Goal: Transaction & Acquisition: Book appointment/travel/reservation

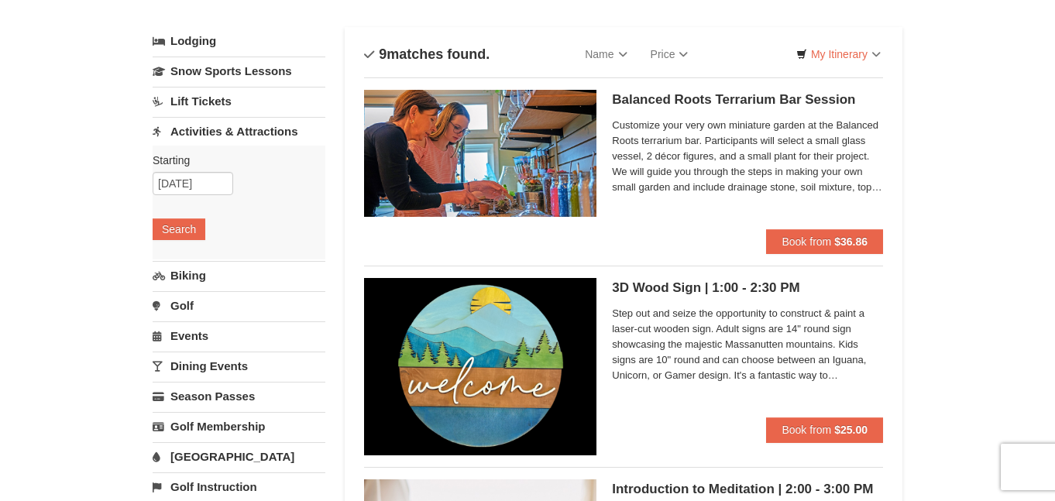
scroll to position [47, 0]
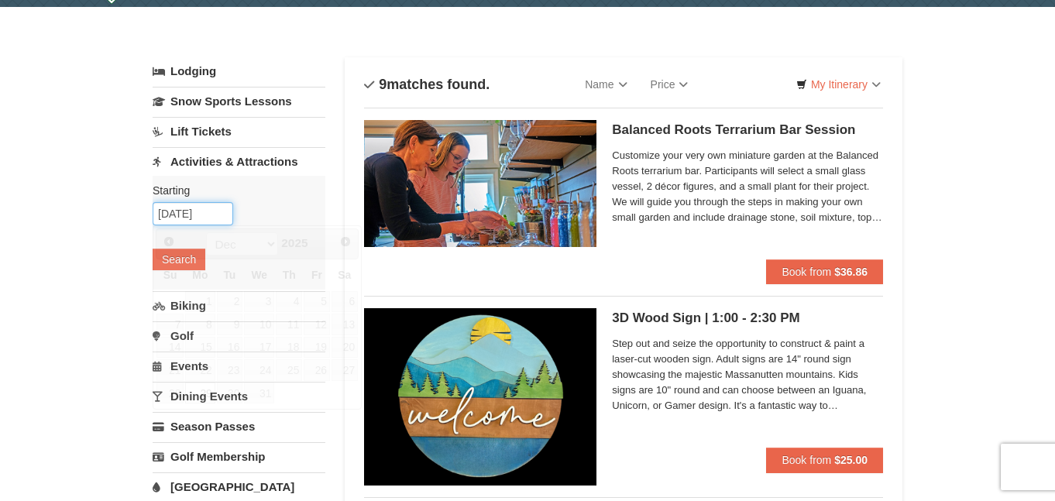
click at [213, 216] on input "12/29/2025" at bounding box center [193, 213] width 81 height 23
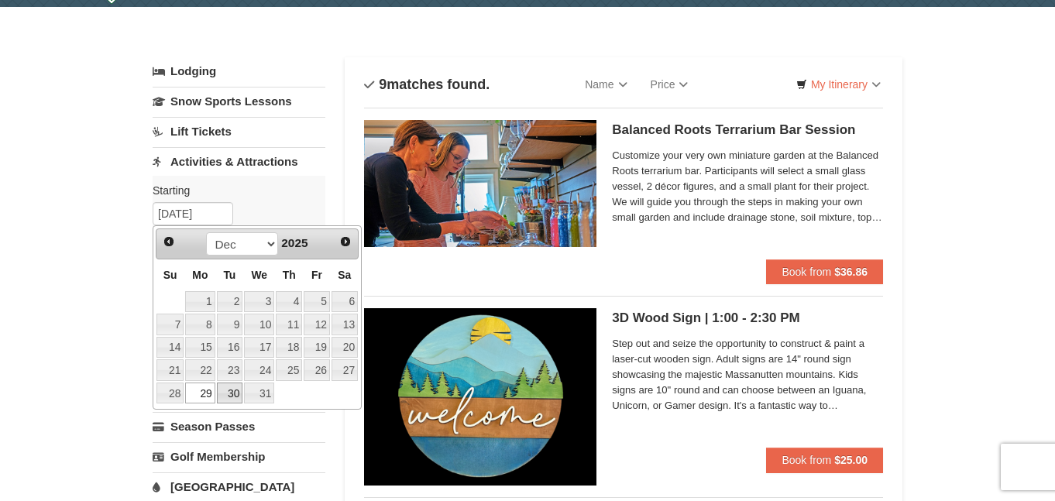
click at [226, 390] on link "30" at bounding box center [230, 394] width 26 height 22
type input "12/30/2025"
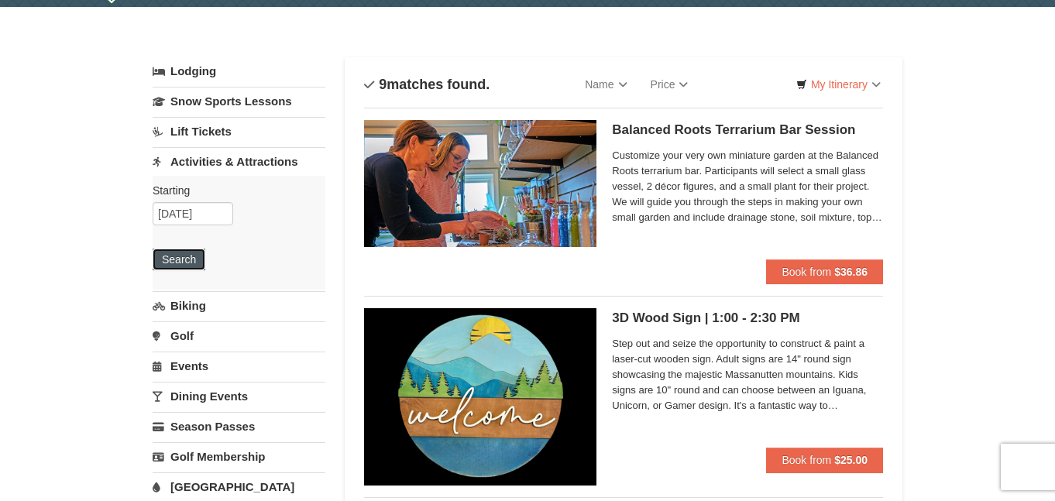
click at [183, 261] on button "Search" at bounding box center [179, 260] width 53 height 22
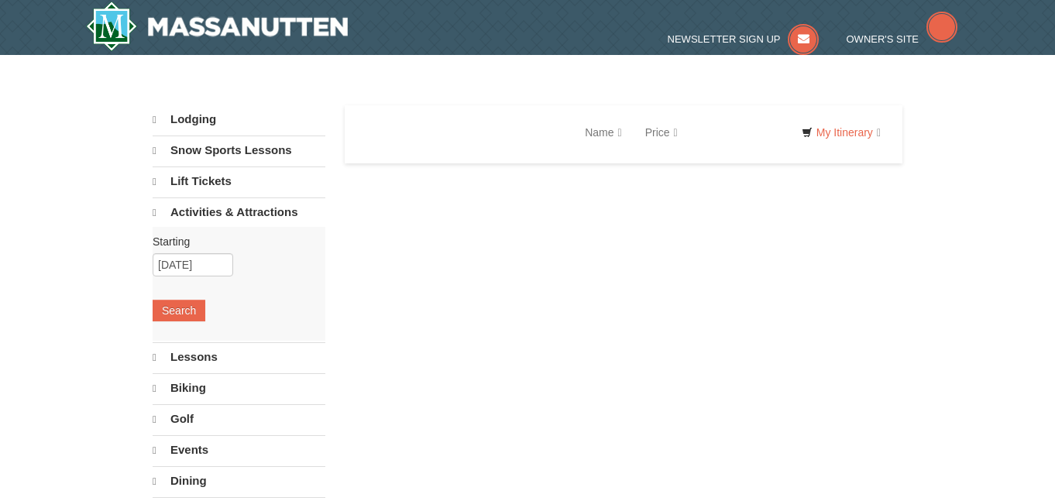
select select "9"
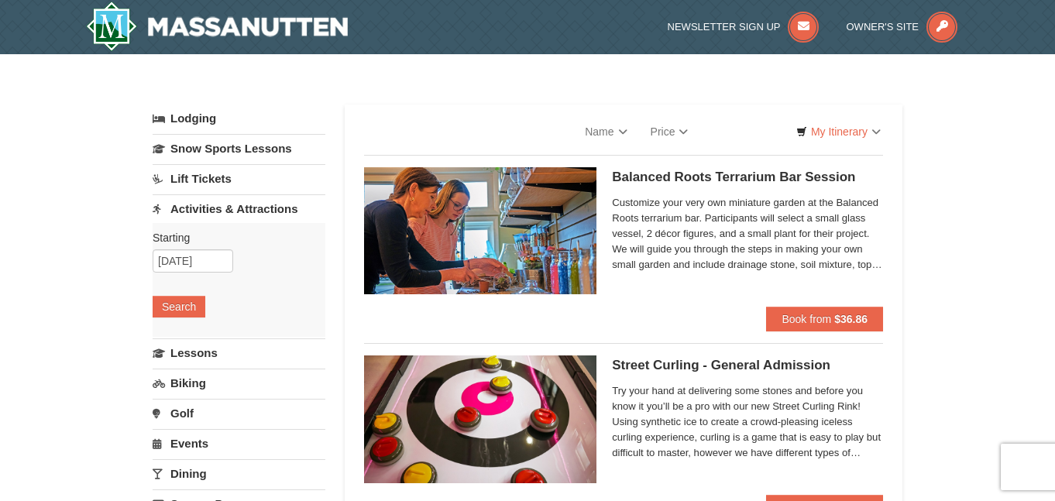
select select "9"
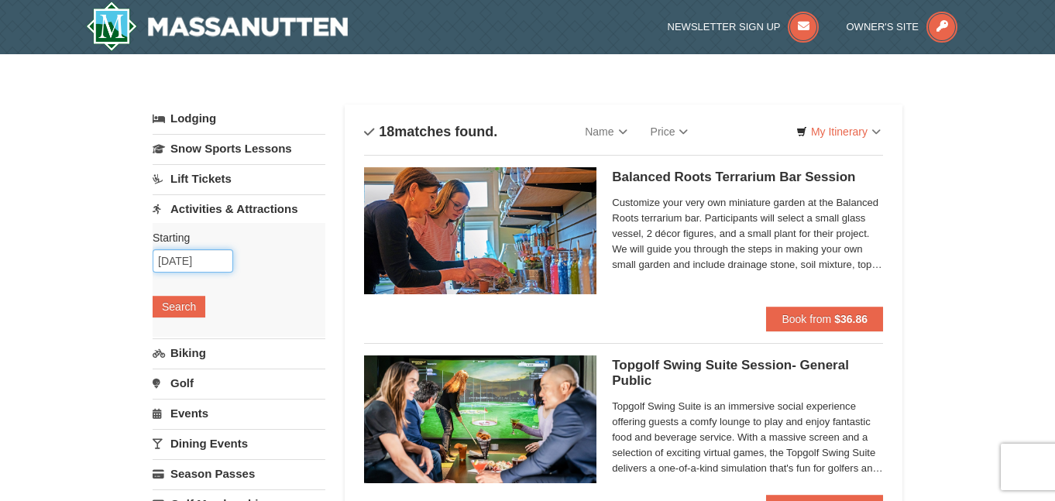
click at [211, 271] on input "12/30/2025" at bounding box center [193, 260] width 81 height 23
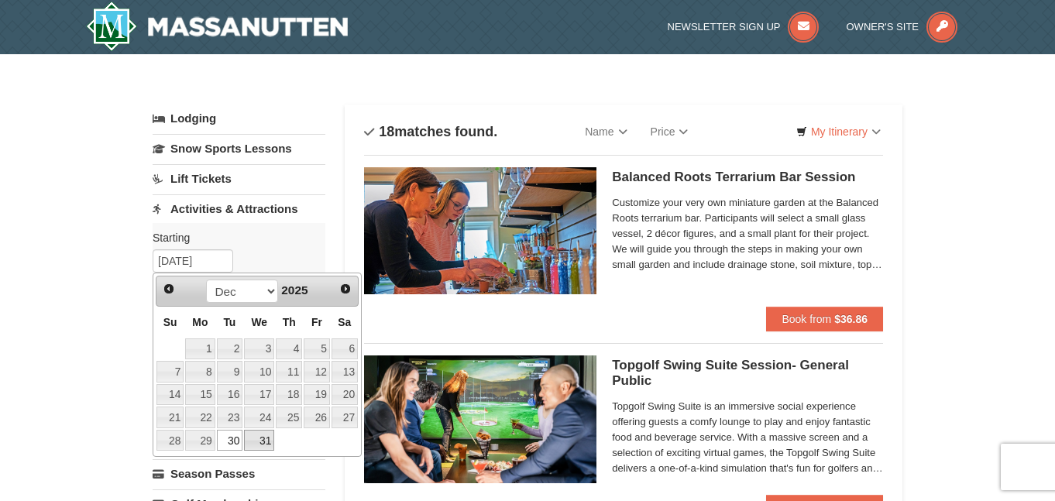
click at [260, 433] on link "31" at bounding box center [259, 441] width 30 height 22
type input "12/31/2025"
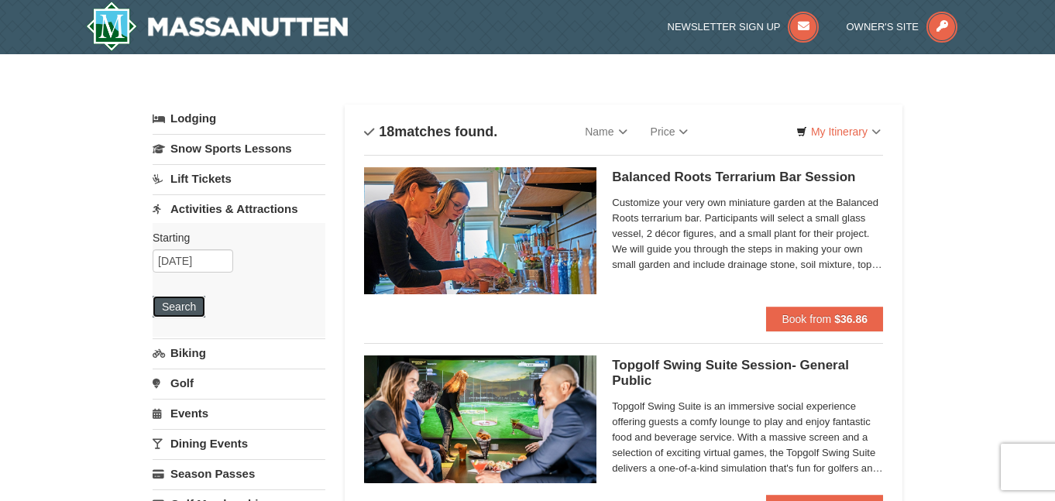
click at [163, 296] on button "Search" at bounding box center [179, 307] width 53 height 22
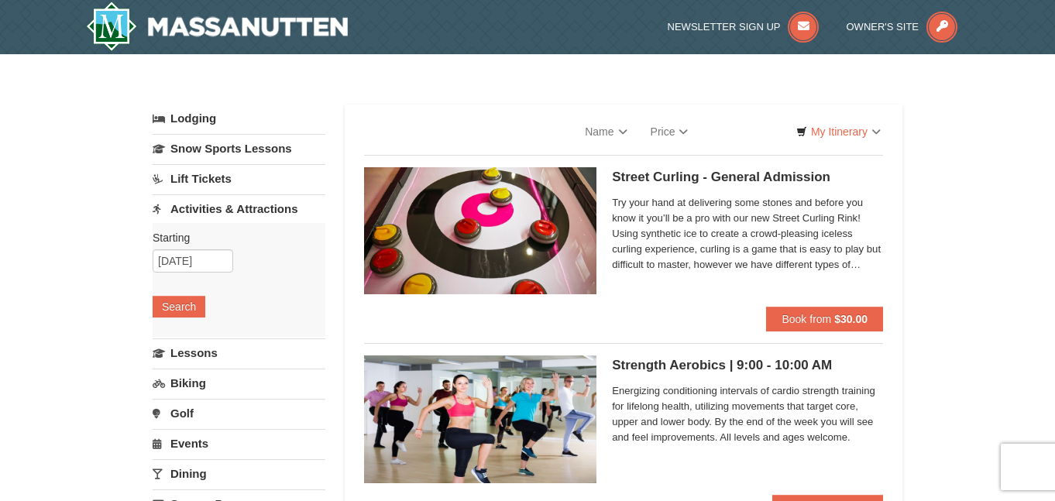
select select "9"
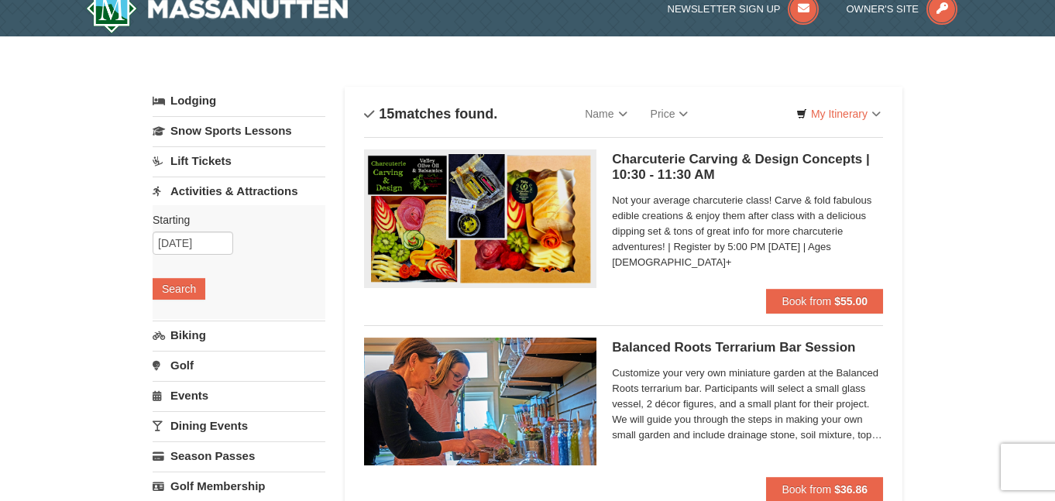
scroll to position [60, 0]
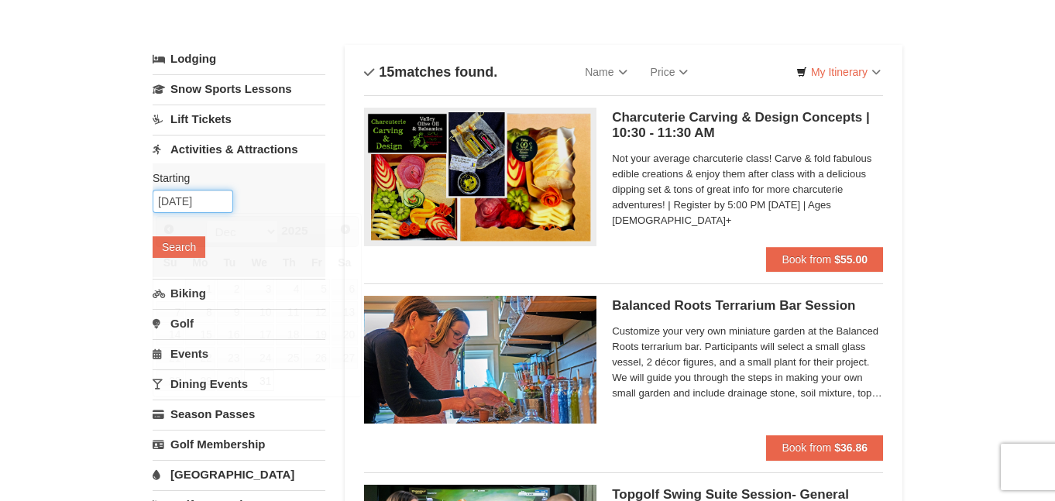
click at [204, 201] on input "12/31/2025" at bounding box center [193, 201] width 81 height 23
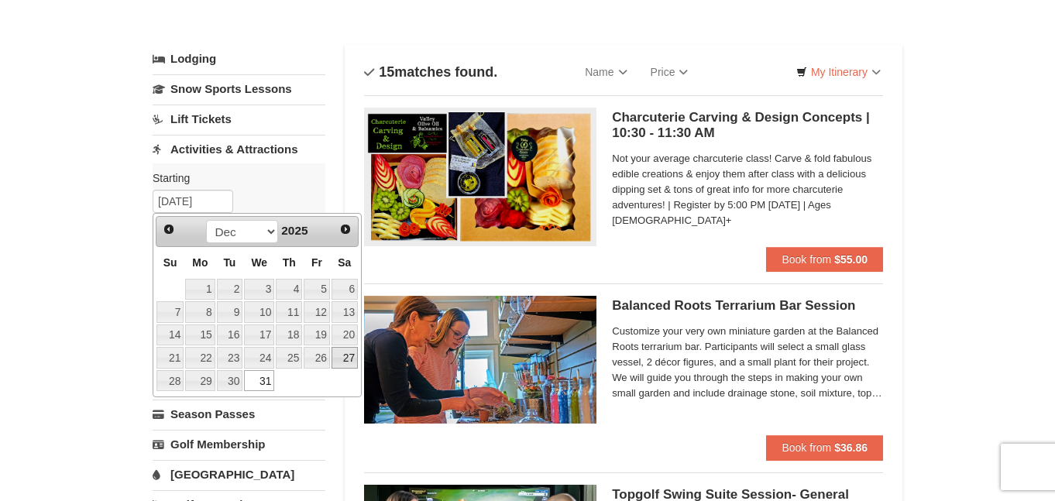
click at [339, 362] on link "27" at bounding box center [345, 358] width 26 height 22
type input "12/27/2025"
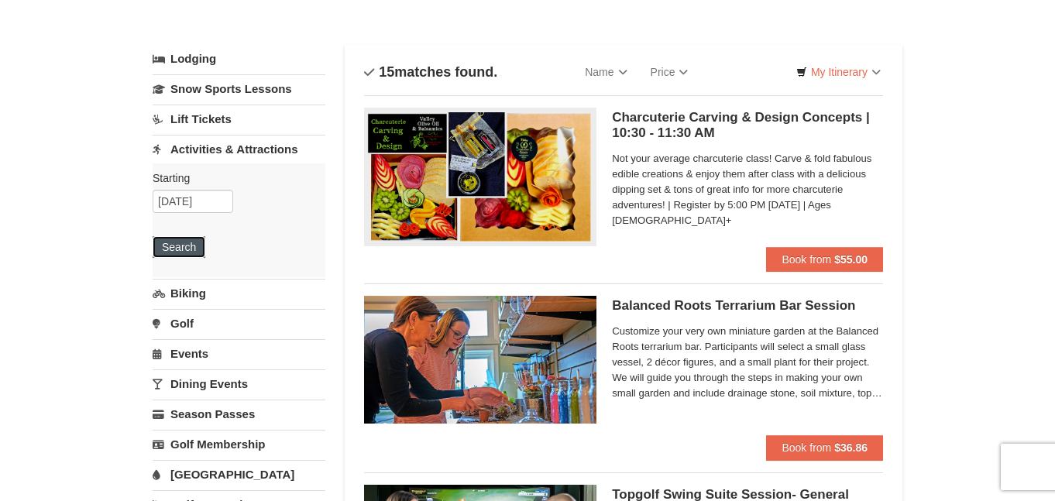
click at [181, 240] on button "Search" at bounding box center [179, 247] width 53 height 22
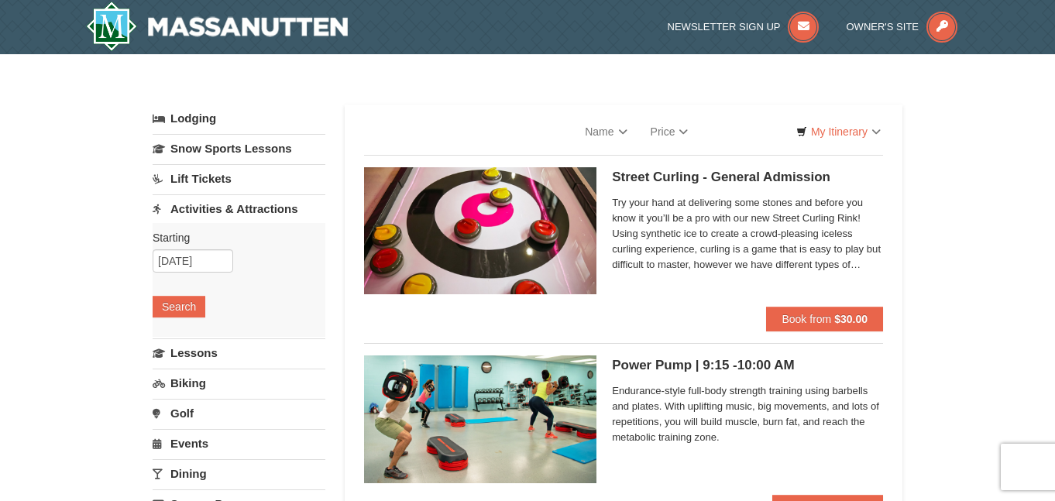
select select "9"
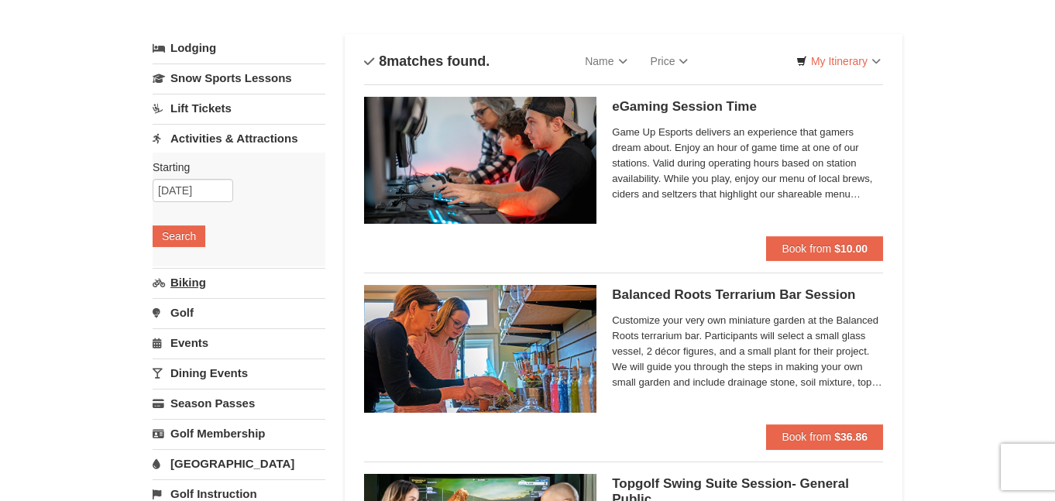
scroll to position [124, 0]
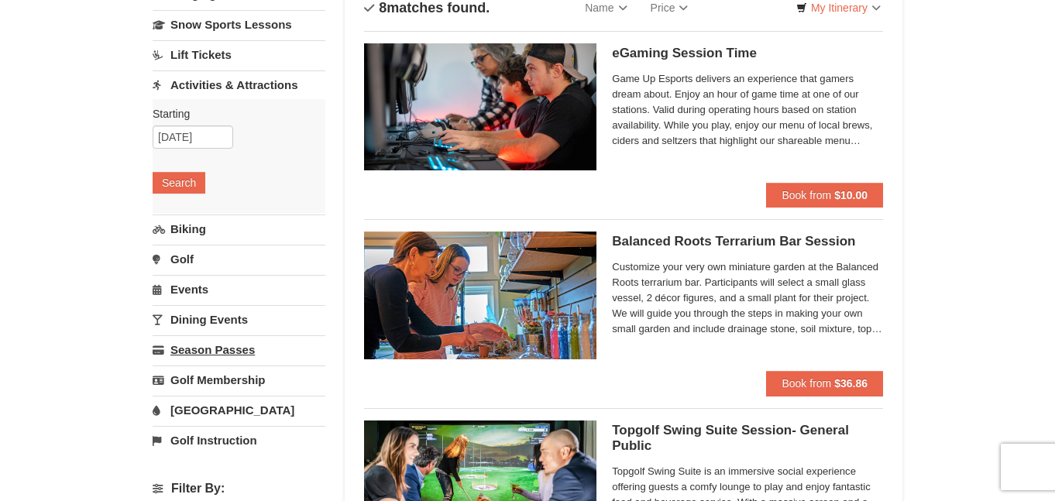
click at [205, 349] on link "Season Passes" at bounding box center [239, 349] width 173 height 29
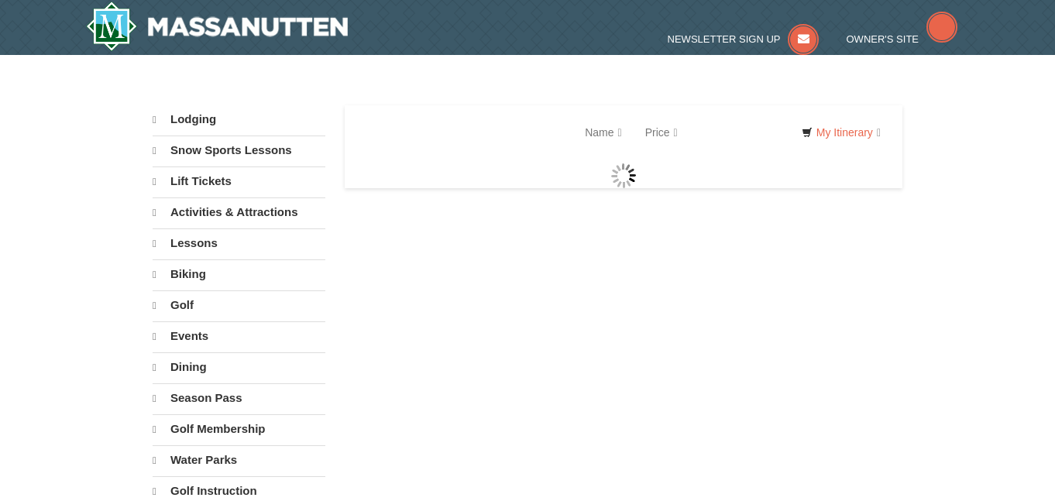
select select "9"
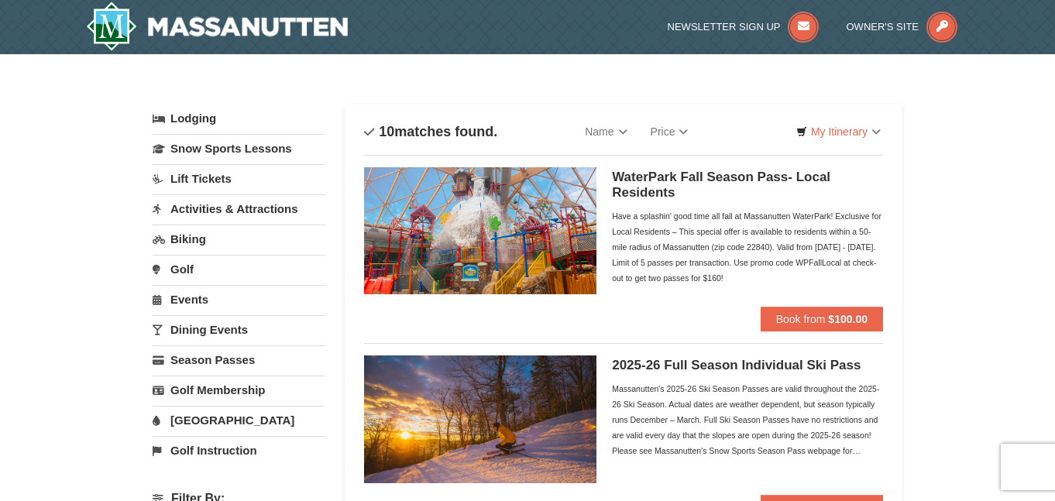
click at [235, 186] on link "Lift Tickets" at bounding box center [239, 178] width 173 height 29
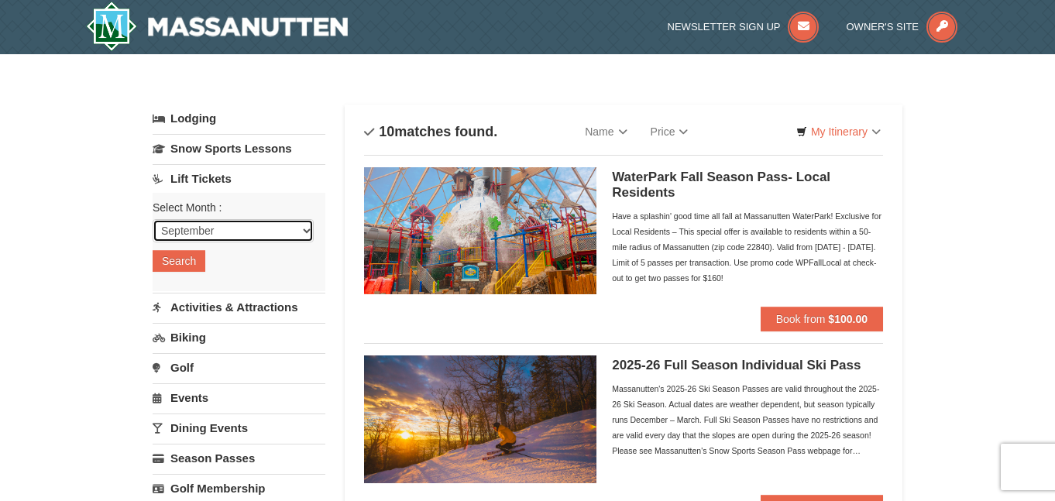
click at [236, 236] on select "September October November December January February March April May June July …" at bounding box center [233, 230] width 161 height 23
select select "12"
click at [153, 219] on select "September October November December January February March April May June July …" at bounding box center [233, 230] width 161 height 23
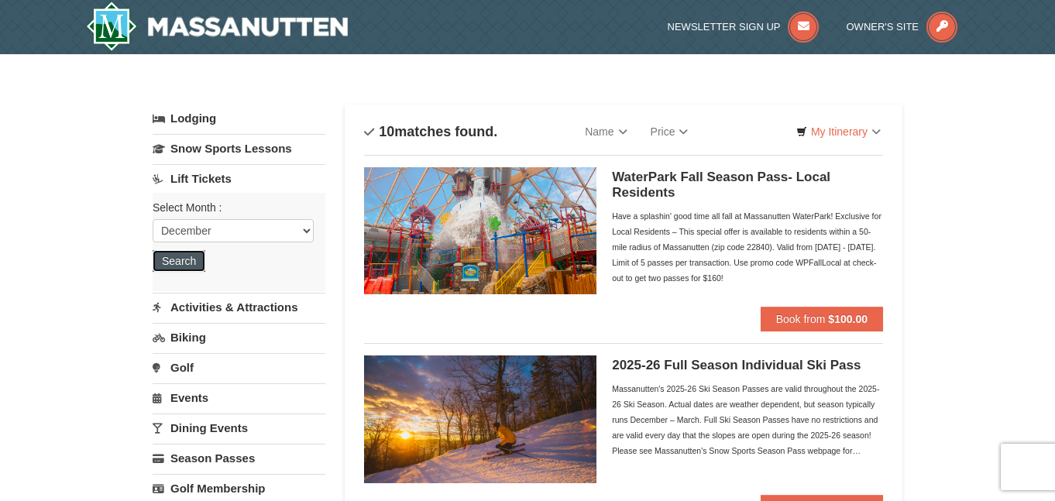
click at [181, 266] on button "Search" at bounding box center [179, 261] width 53 height 22
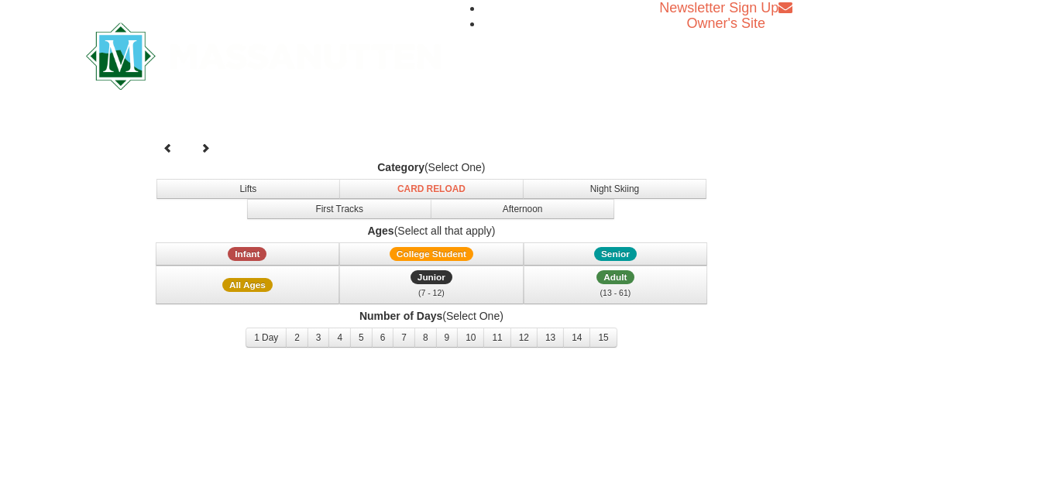
select select "12"
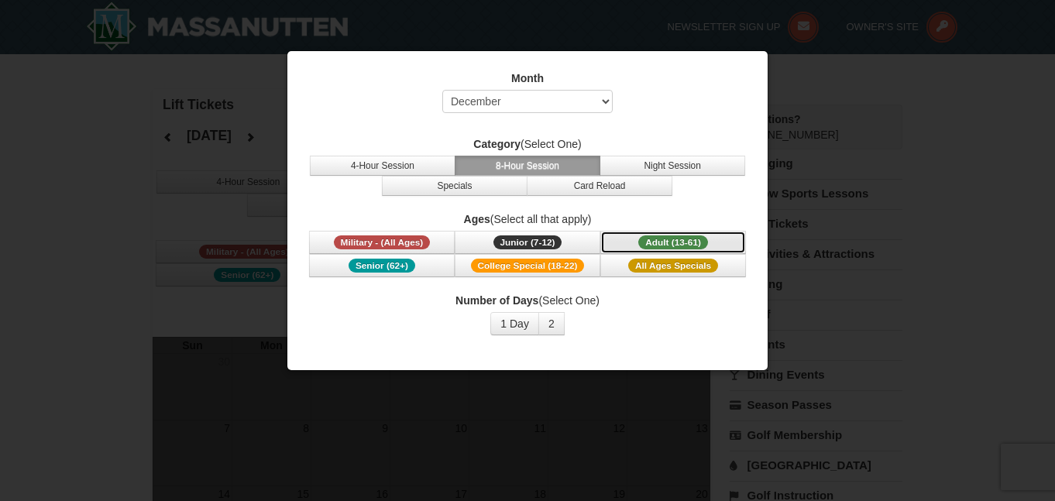
click at [671, 239] on span "Adult (13-61)" at bounding box center [673, 243] width 70 height 14
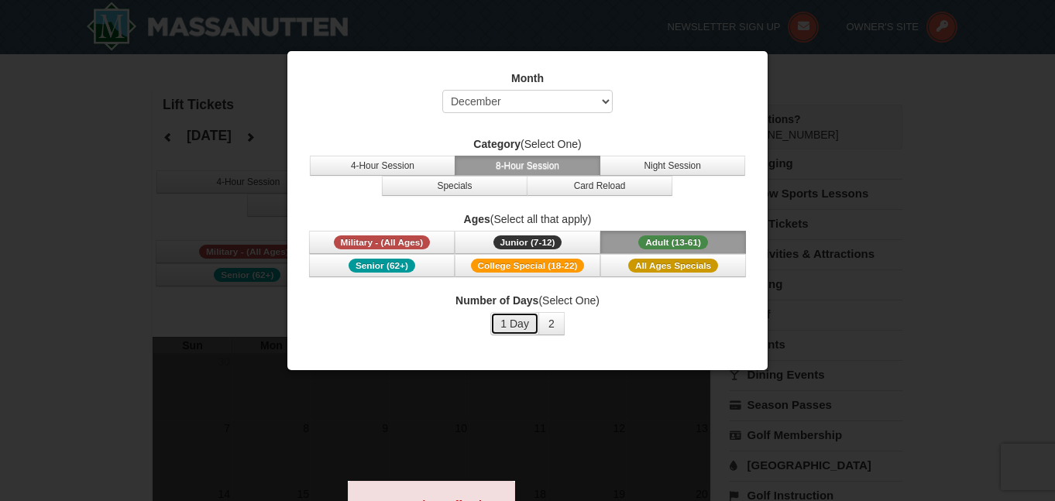
click at [504, 320] on button "1 Day" at bounding box center [514, 323] width 49 height 23
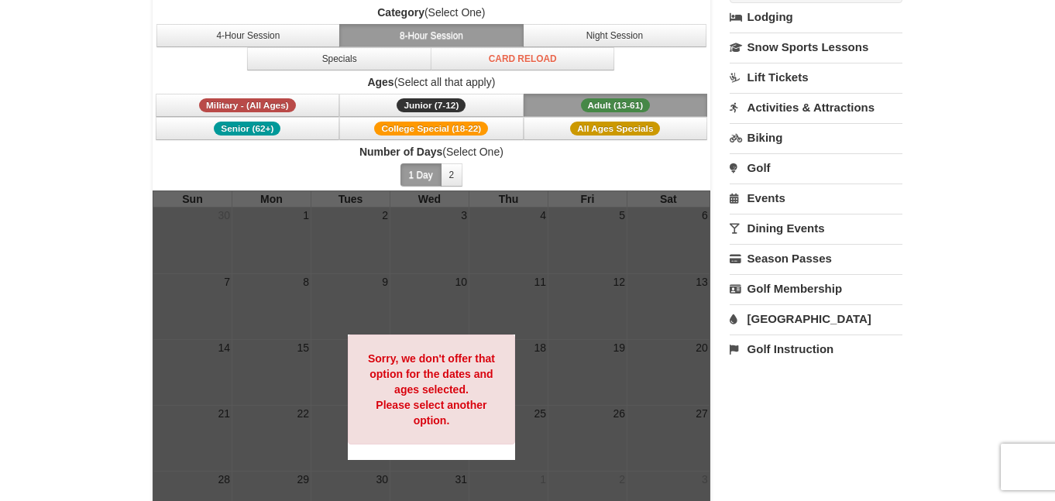
scroll to position [145, 0]
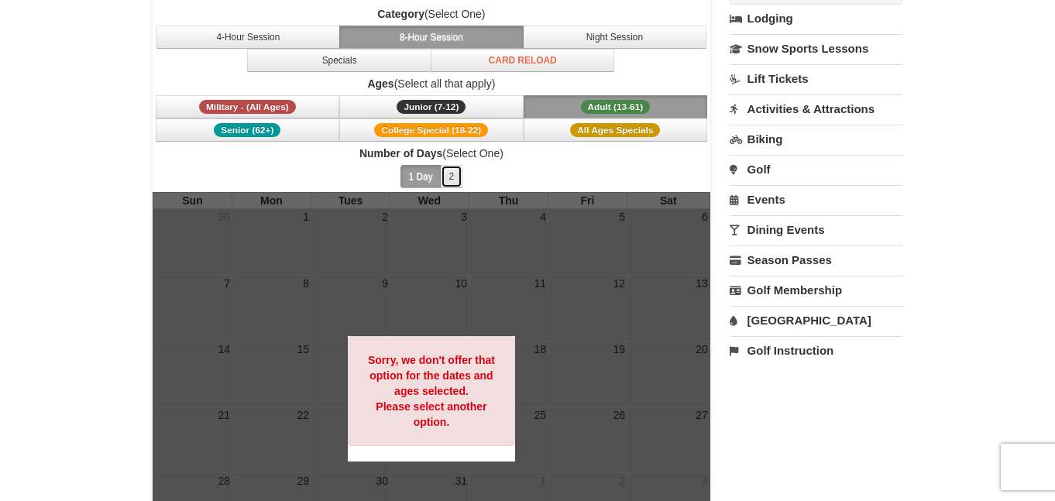
click at [455, 174] on button "2" at bounding box center [452, 176] width 22 height 23
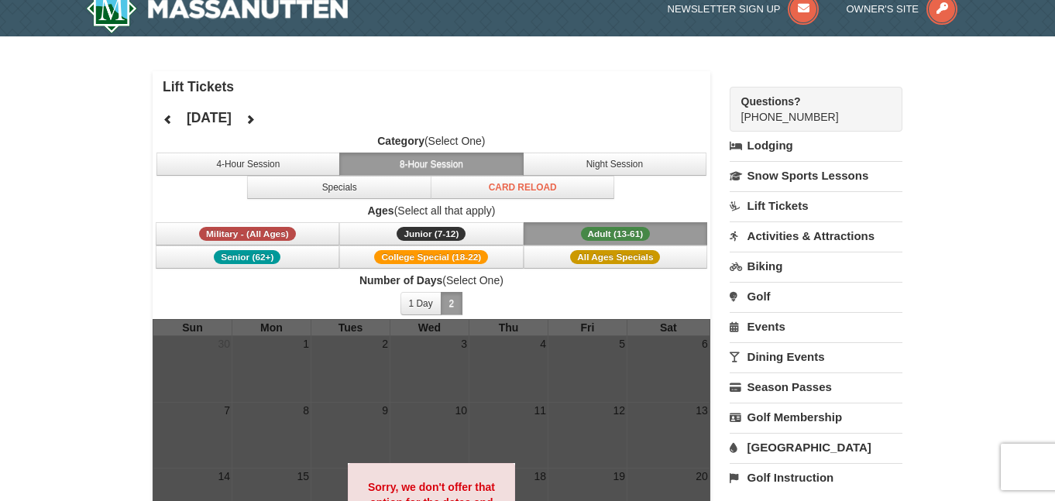
scroll to position [23, 0]
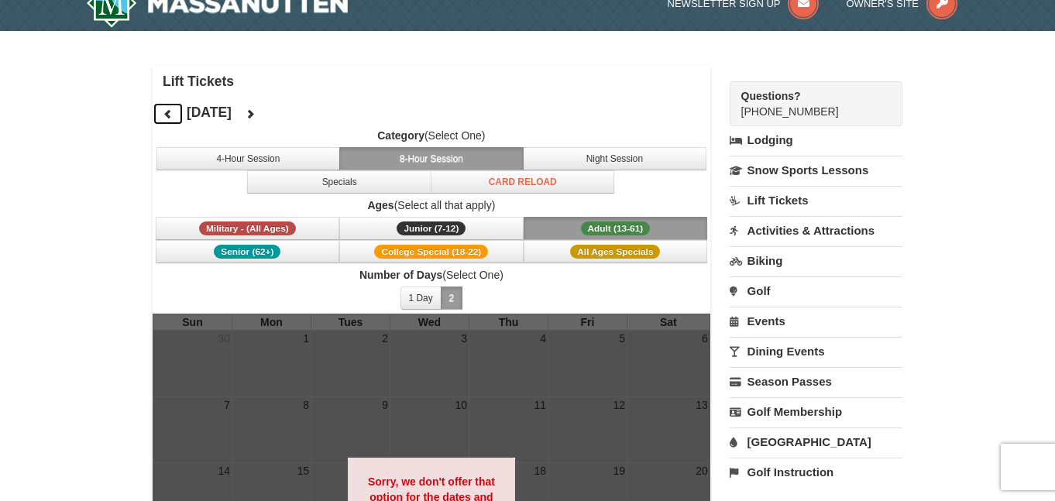
click at [170, 112] on icon at bounding box center [168, 113] width 11 height 11
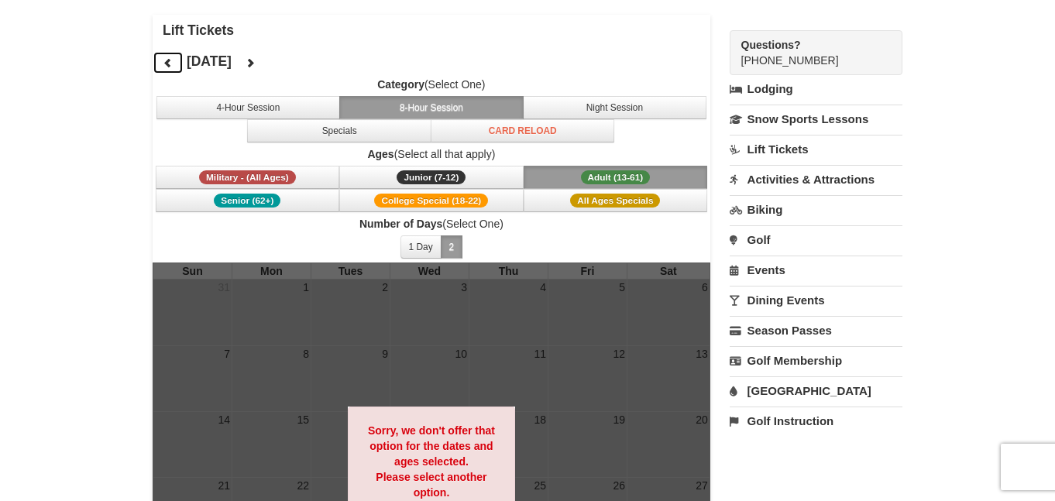
scroll to position [73, 0]
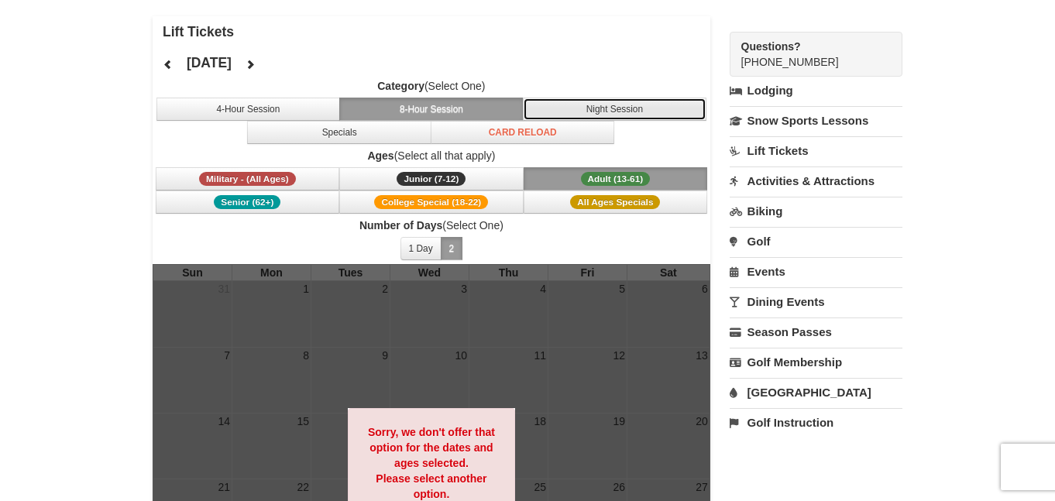
click at [573, 111] on button "Night Session" at bounding box center [615, 109] width 184 height 23
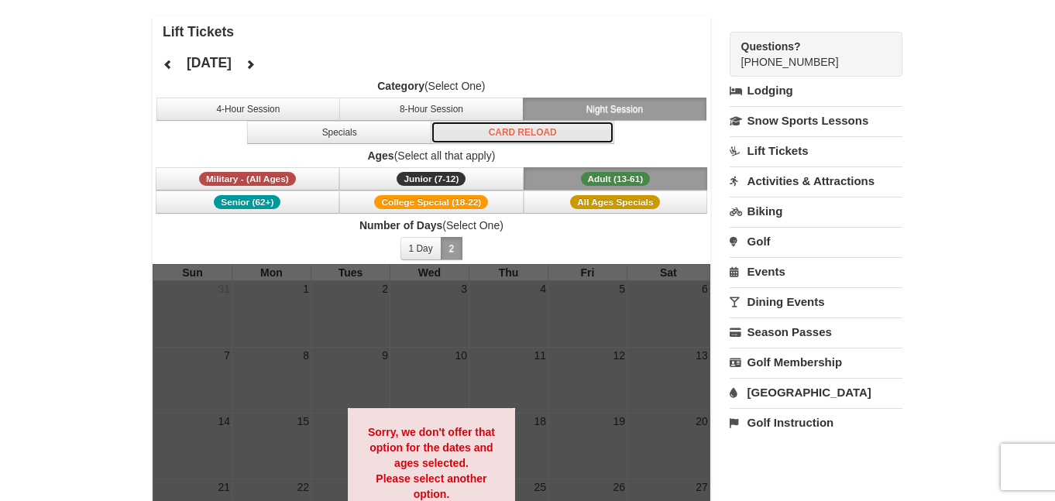
click at [476, 133] on button "Card Reload" at bounding box center [523, 132] width 184 height 23
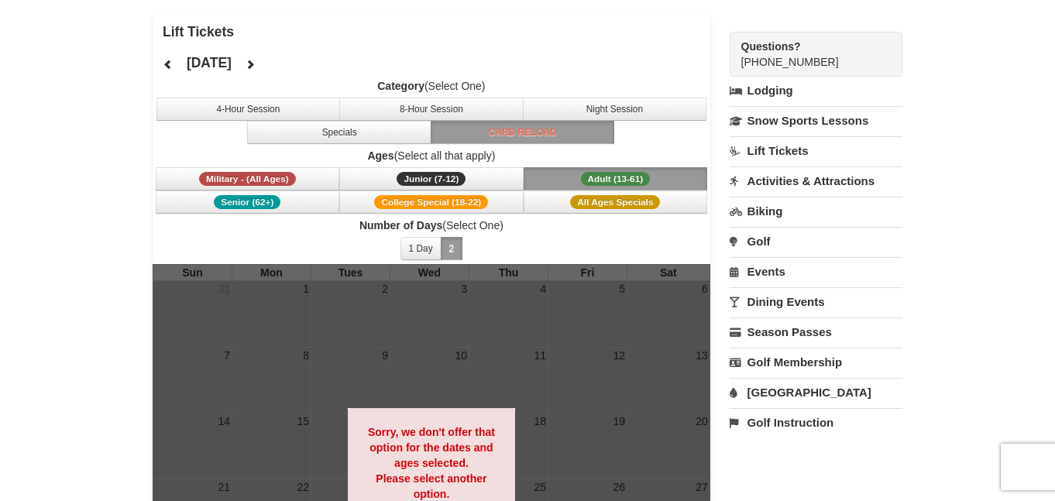
scroll to position [0, 0]
